Goal: Information Seeking & Learning: Learn about a topic

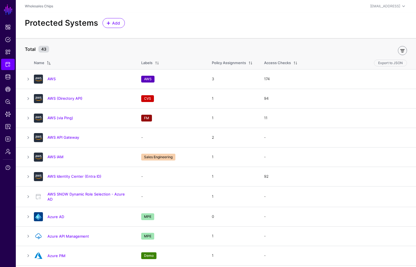
click at [402, 49] on link at bounding box center [402, 50] width 9 height 9
click at [60, 49] on span at bounding box center [62, 49] width 8 height 7
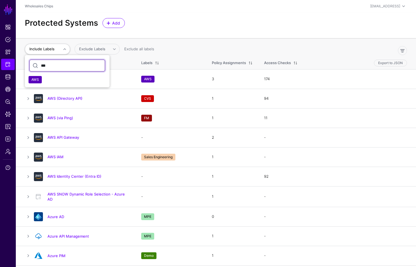
type input "***"
click at [31, 82] on button "AWS" at bounding box center [35, 79] width 13 height 7
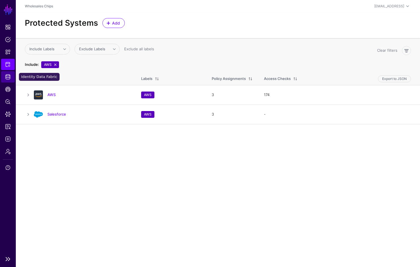
click at [6, 78] on span "Identity Data Fabric" at bounding box center [8, 77] width 6 height 6
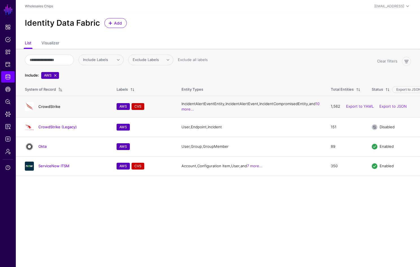
click at [54, 109] on link "CrowdStrike" at bounding box center [49, 106] width 22 height 5
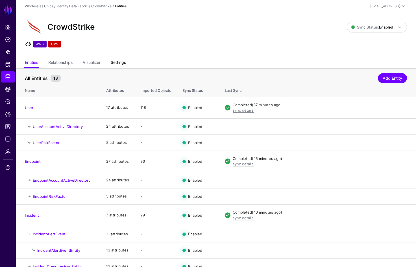
click at [122, 64] on link "Settings" at bounding box center [118, 63] width 15 height 11
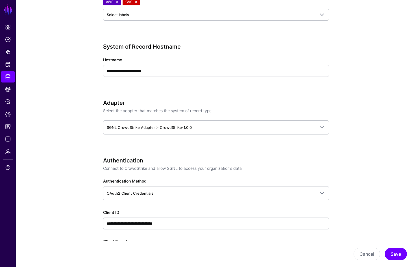
scroll to position [153, 0]
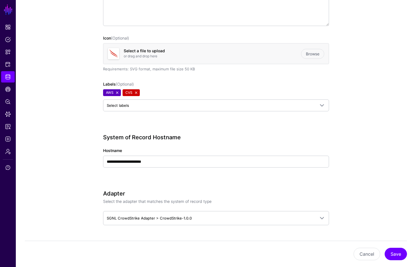
click at [136, 94] on link at bounding box center [136, 92] width 5 height 5
click at [400, 255] on button "Save" at bounding box center [396, 254] width 22 height 12
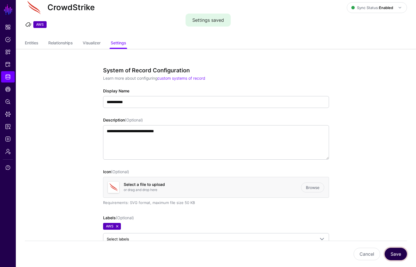
scroll to position [0, 0]
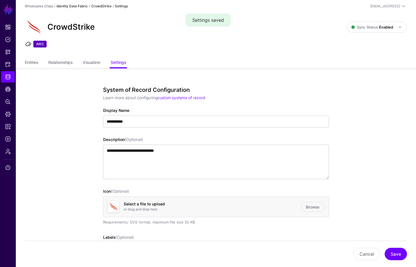
click at [76, 6] on link "Identity Data Fabric" at bounding box center [71, 6] width 31 height 4
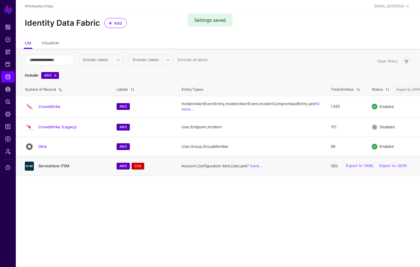
click at [53, 168] on link "ServiceNow ITSM" at bounding box center [53, 166] width 31 height 5
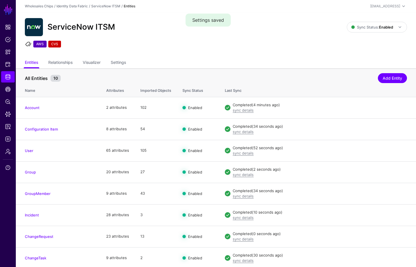
click at [129, 65] on ul "Entities Relationships Visualizer Settings" at bounding box center [216, 63] width 382 height 11
click at [108, 60] on ul "Entities Relationships Visualizer Settings" at bounding box center [216, 63] width 382 height 11
click at [120, 60] on link "Settings" at bounding box center [118, 63] width 15 height 11
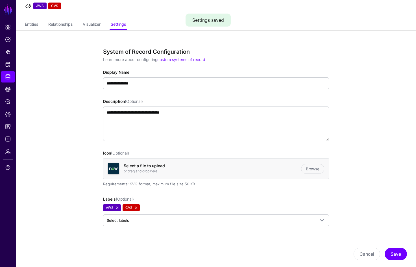
scroll to position [163, 0]
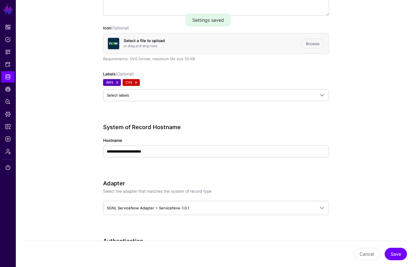
click at [137, 82] on link at bounding box center [136, 82] width 5 height 5
click at [400, 252] on button "Save" at bounding box center [396, 254] width 22 height 12
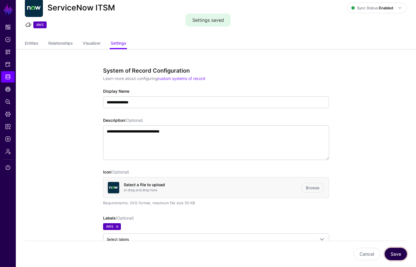
scroll to position [0, 0]
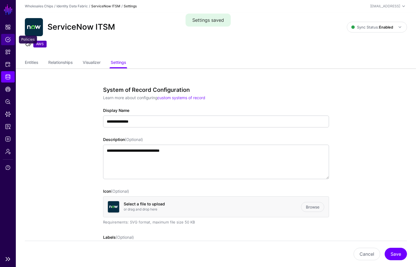
click at [10, 41] on span "Policies" at bounding box center [8, 40] width 6 height 6
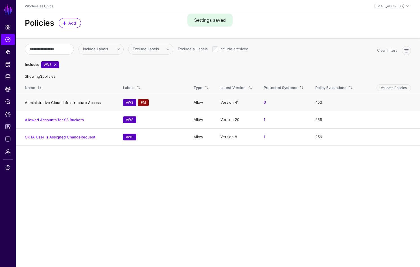
click at [70, 104] on link "Administrative Cloud Infrastructure Access" at bounding box center [63, 102] width 76 height 5
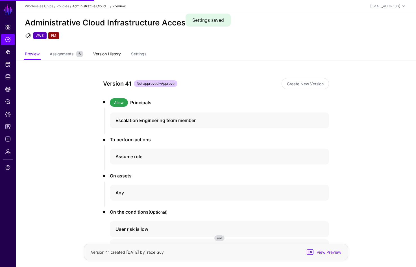
click at [121, 54] on link "Version History" at bounding box center [107, 54] width 28 height 11
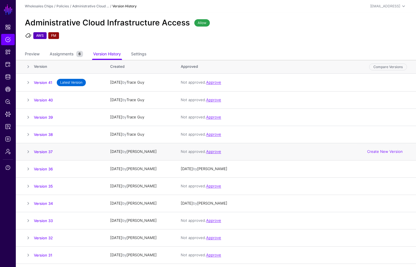
click at [51, 148] on td "Version 37" at bounding box center [69, 151] width 71 height 17
click at [46, 153] on link "Version 37" at bounding box center [43, 152] width 19 height 5
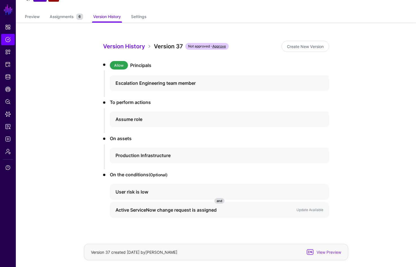
scroll to position [46, 0]
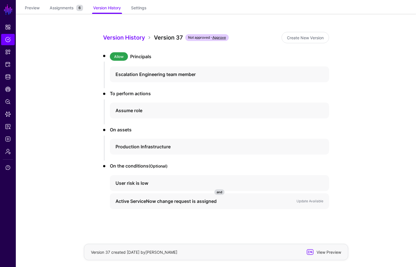
click at [334, 251] on span "View Preview" at bounding box center [328, 252] width 28 height 6
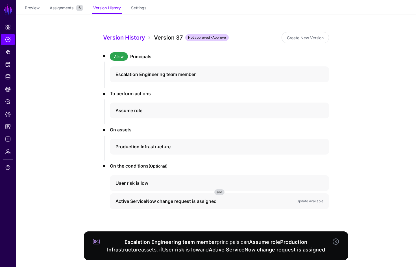
scroll to position [46, 0]
click at [230, 70] on div "Escalation Engineering team member" at bounding box center [219, 75] width 219 height 16
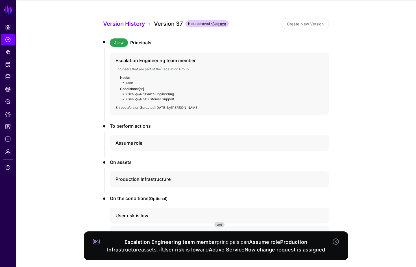
scroll to position [92, 0]
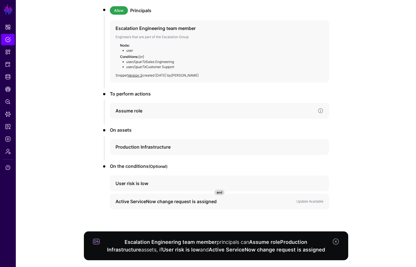
click at [215, 109] on h4 "Assume role" at bounding box center [215, 110] width 198 height 7
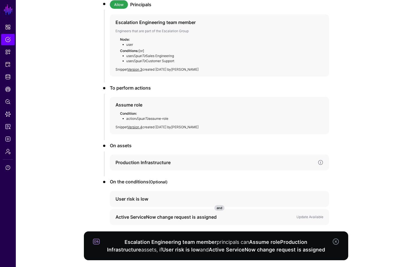
scroll to position [99, 0]
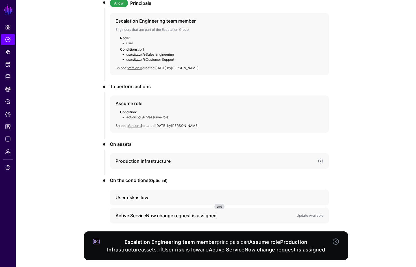
click at [198, 162] on h4 "Production Infrastructure" at bounding box center [215, 161] width 198 height 7
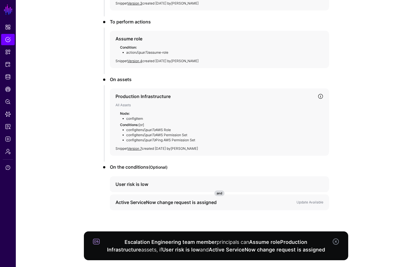
scroll to position [165, 0]
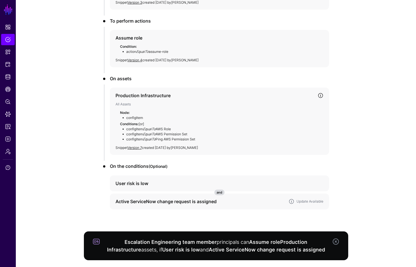
click at [227, 202] on h4 "Active ServiceNow change request is assigned" at bounding box center [200, 201] width 169 height 7
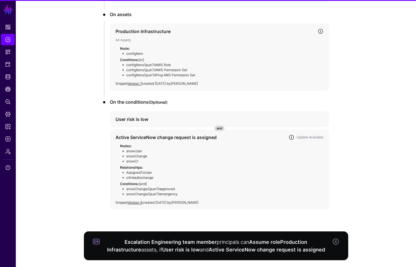
scroll to position [229, 0]
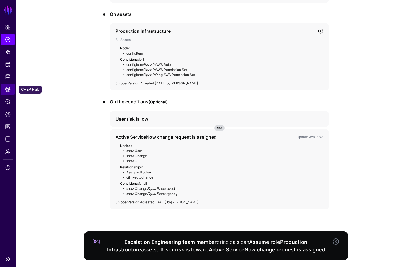
click at [9, 90] on span "CAEP Hub" at bounding box center [8, 89] width 6 height 6
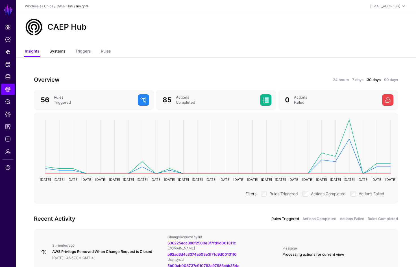
click at [59, 52] on link "Systems" at bounding box center [57, 51] width 16 height 11
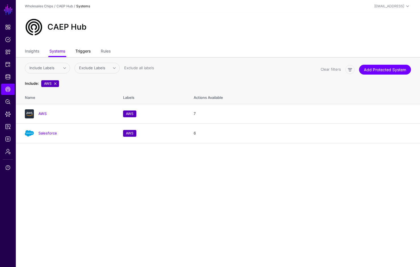
click at [77, 50] on link "Triggers" at bounding box center [82, 51] width 15 height 11
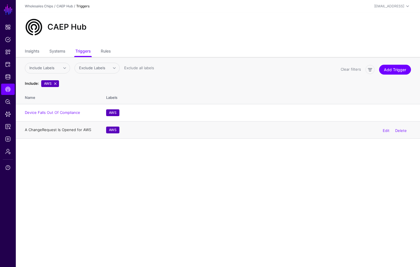
click at [72, 131] on link "A ChangeRequest Is Opened for AWS" at bounding box center [58, 129] width 66 height 5
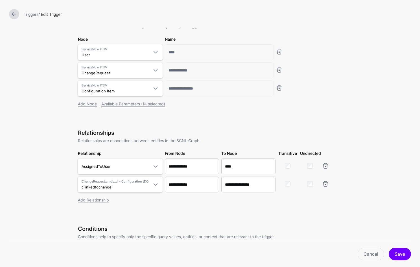
scroll to position [20, 0]
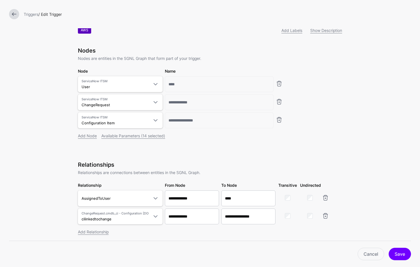
click at [14, 15] on link at bounding box center [14, 14] width 10 height 10
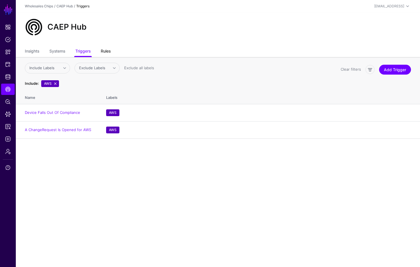
click at [109, 52] on link "Rules" at bounding box center [106, 51] width 10 height 11
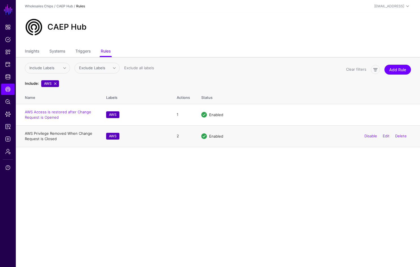
click at [55, 135] on link "AWS Privilege Removed When Change Request is Closed" at bounding box center [58, 136] width 67 height 10
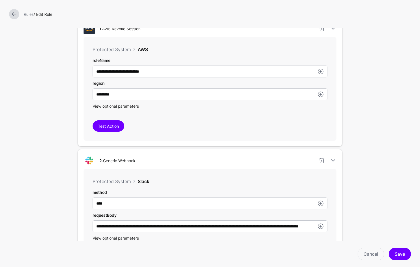
scroll to position [215, 0]
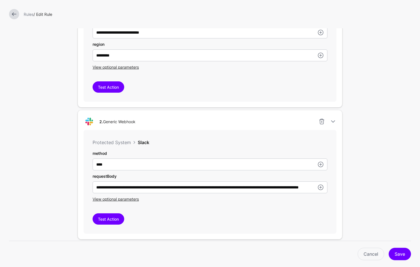
click at [14, 15] on link at bounding box center [14, 14] width 10 height 10
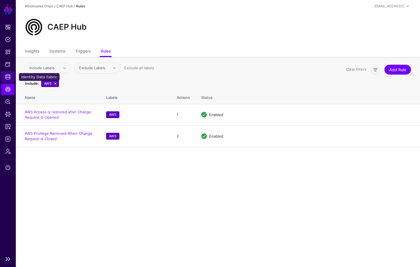
click at [8, 79] on span "Identity Data Fabric" at bounding box center [8, 77] width 6 height 6
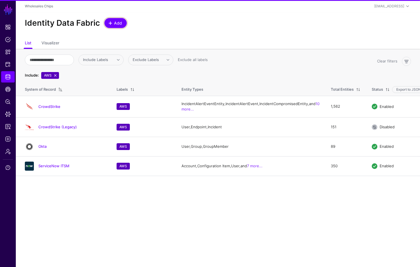
click at [114, 26] on link "Add" at bounding box center [115, 23] width 22 height 10
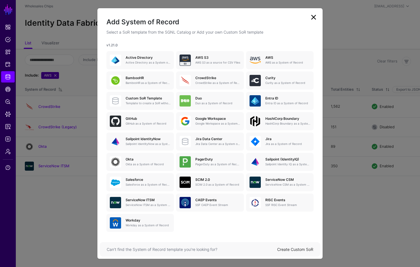
scroll to position [22, 0]
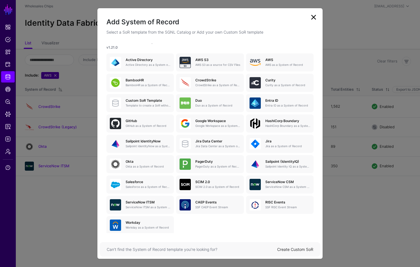
click at [312, 21] on link at bounding box center [313, 17] width 9 height 9
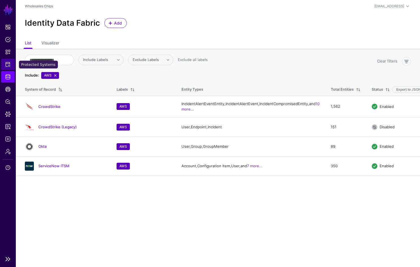
click at [8, 67] on link "Protected Systems" at bounding box center [8, 64] width 14 height 11
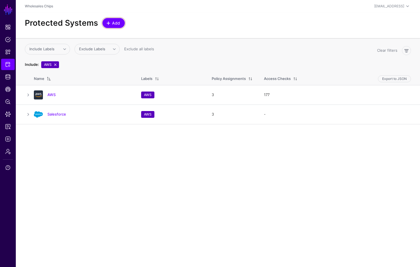
click at [116, 24] on span "Add" at bounding box center [116, 23] width 9 height 6
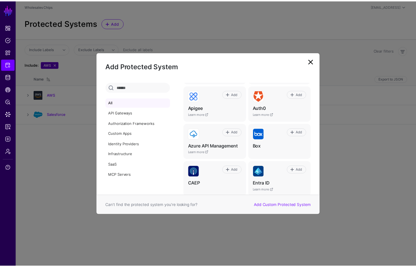
scroll to position [46, 0]
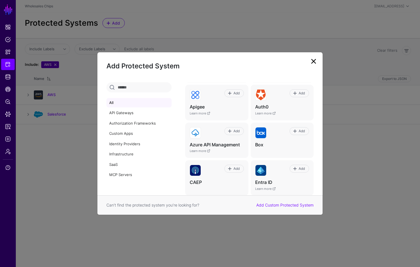
click at [315, 61] on link at bounding box center [313, 61] width 9 height 9
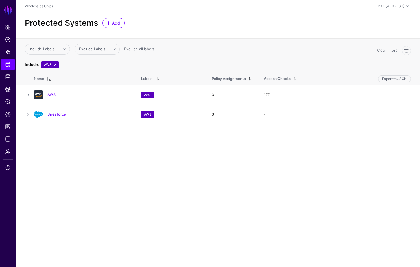
click at [55, 67] on span "AWS" at bounding box center [50, 64] width 18 height 7
click at [56, 66] on link at bounding box center [55, 64] width 5 height 5
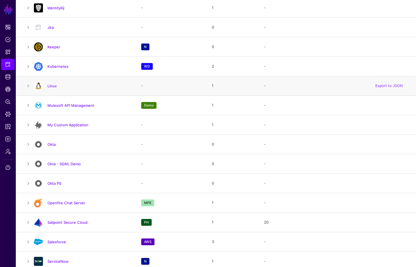
scroll to position [566, 0]
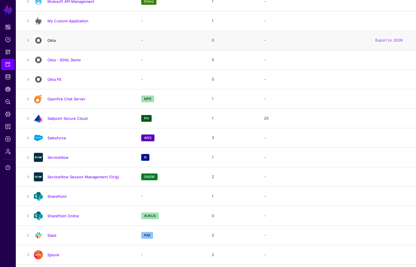
click at [53, 38] on link "Okta" at bounding box center [51, 40] width 8 height 5
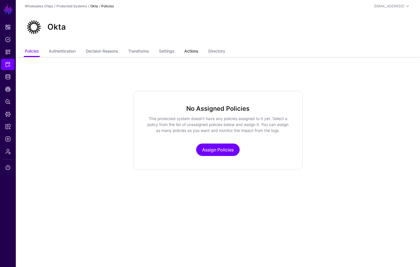
click at [198, 55] on link "Actions" at bounding box center [191, 51] width 14 height 11
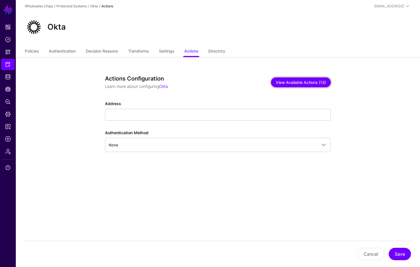
click at [308, 82] on button "View Available Actions (13)" at bounding box center [301, 82] width 60 height 10
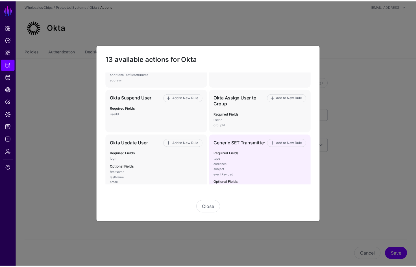
scroll to position [284, 0]
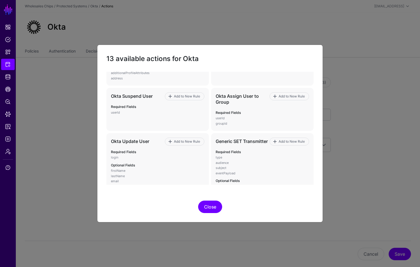
click at [208, 207] on button "Close" at bounding box center [210, 207] width 24 height 12
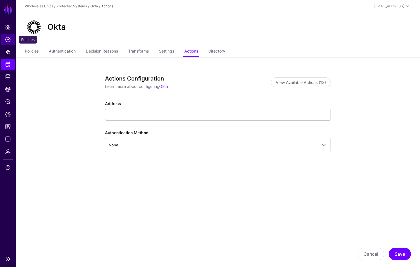
click at [9, 41] on span "Policies" at bounding box center [8, 40] width 6 height 6
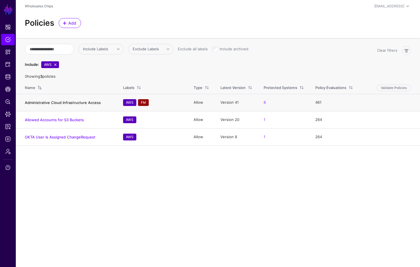
click at [73, 101] on link "Administrative Cloud Infrastructure Access" at bounding box center [63, 102] width 76 height 5
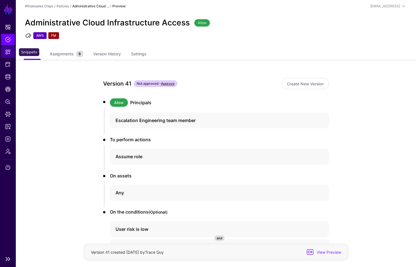
click at [7, 52] on span "Snippets" at bounding box center [8, 52] width 6 height 6
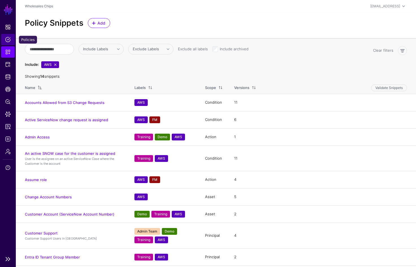
click at [2, 42] on link "Policies" at bounding box center [8, 39] width 14 height 11
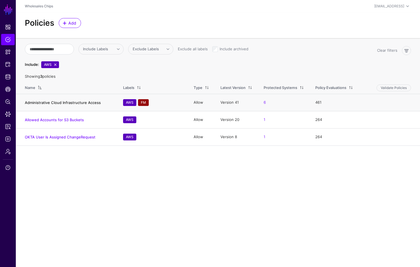
click at [67, 104] on link "Administrative Cloud Infrastructure Access" at bounding box center [63, 102] width 76 height 5
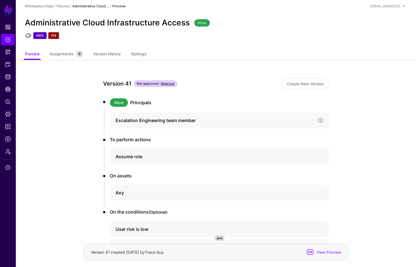
click at [129, 117] on h4 "Escalation Engineering team member" at bounding box center [215, 120] width 198 height 7
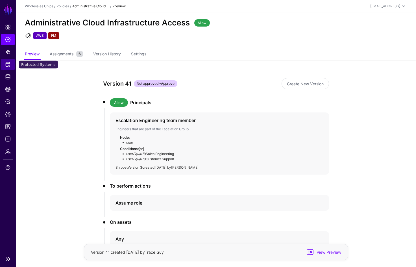
click at [8, 64] on span "Protected Systems" at bounding box center [8, 65] width 6 height 6
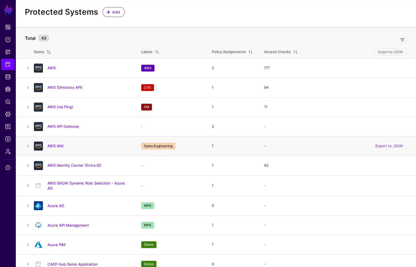
scroll to position [11, 0]
click at [56, 204] on link "Azure AD" at bounding box center [55, 205] width 17 height 5
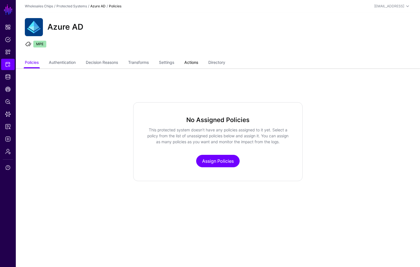
click at [196, 63] on link "Actions" at bounding box center [191, 63] width 14 height 11
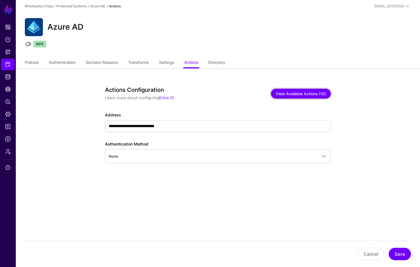
click at [301, 96] on button "View Available Actions (10)" at bounding box center [301, 94] width 60 height 10
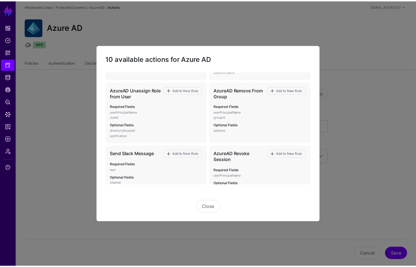
scroll to position [193, 0]
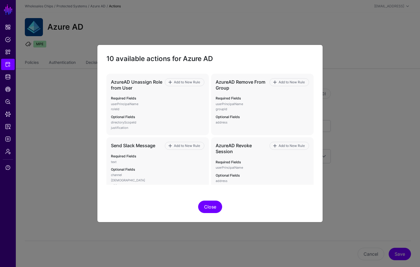
click at [209, 211] on button "Close" at bounding box center [210, 207] width 24 height 12
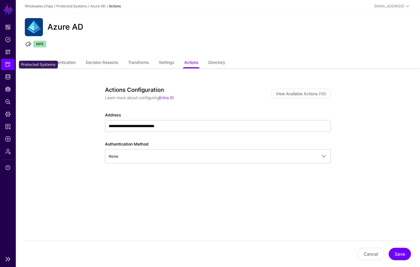
click at [7, 66] on span "Protected Systems" at bounding box center [8, 65] width 6 height 6
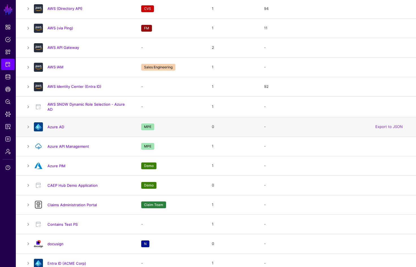
scroll to position [91, 0]
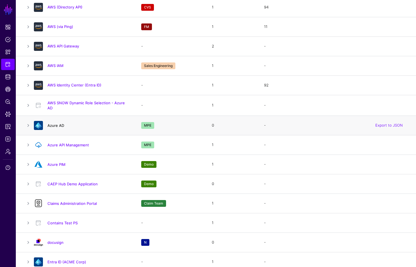
click at [60, 126] on link "Azure AD" at bounding box center [55, 125] width 17 height 5
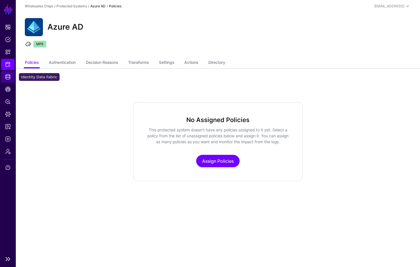
click at [11, 78] on link "Identity Data Fabric" at bounding box center [8, 76] width 14 height 11
